Goal: Information Seeking & Learning: Learn about a topic

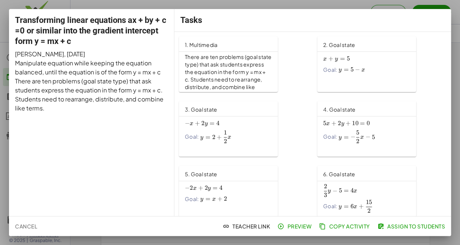
click at [455, 10] on div at bounding box center [230, 122] width 460 height 245
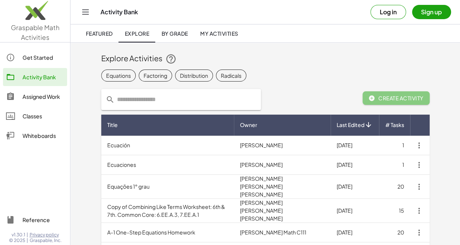
click at [178, 102] on input "text" at bounding box center [186, 99] width 142 height 21
type input "**********"
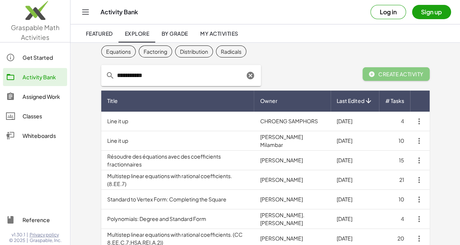
scroll to position [23, 0]
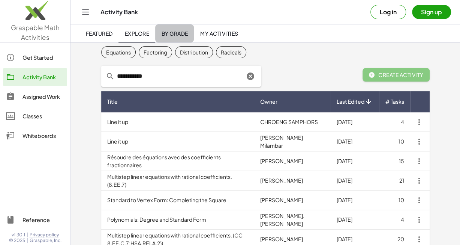
click at [170, 34] on span "By Grade" at bounding box center [174, 33] width 27 height 7
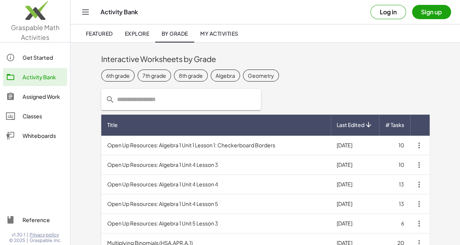
click at [107, 32] on span "Featured" at bounding box center [99, 33] width 27 height 7
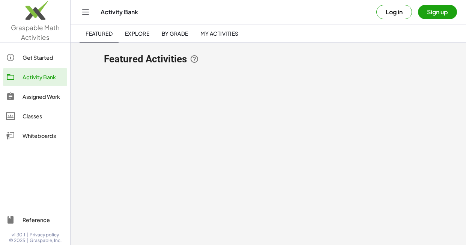
click at [85, 15] on icon "Toggle navigation" at bounding box center [85, 12] width 9 height 9
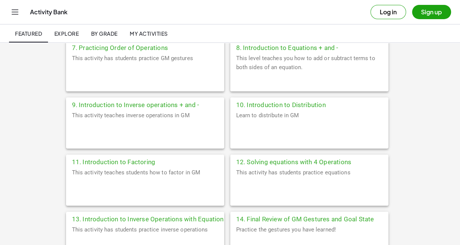
scroll to position [370, 0]
click at [171, 126] on div "This activity teaches inverse operations in GM" at bounding box center [145, 129] width 158 height 38
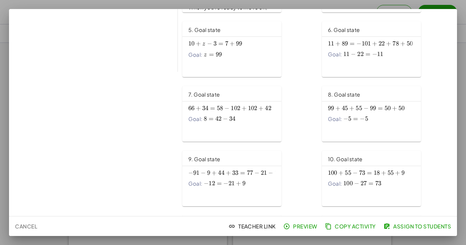
scroll to position [145, 0]
